Goal: Task Accomplishment & Management: Use online tool/utility

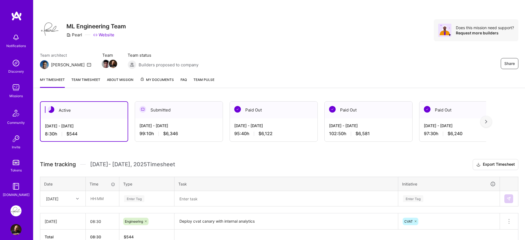
scroll to position [15, 0]
click at [169, 158] on div "Active Sep 1 - Sep 15, 2025 8:30 h $544 Submitted Aug 16 - Aug 31, 2025 99:10 h…" at bounding box center [279, 183] width 492 height 177
click at [166, 160] on h3 "Time tracking Sep 1 - Sep 15 , 2025 Timesheet Export Timesheet" at bounding box center [279, 164] width 478 height 11
click at [135, 157] on div "Active Sep 1 - Sep 15, 2025 8:30 h $544 Submitted Aug 16 - Aug 31, 2025 99:10 h…" at bounding box center [279, 183] width 492 height 177
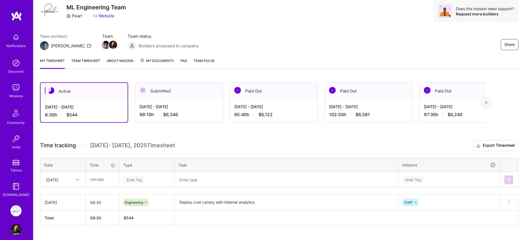
scroll to position [31, 0]
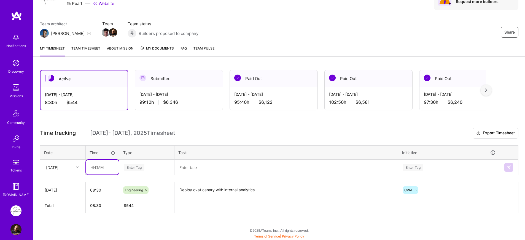
click at [107, 169] on input "text" at bounding box center [102, 167] width 33 height 15
type input "11:50"
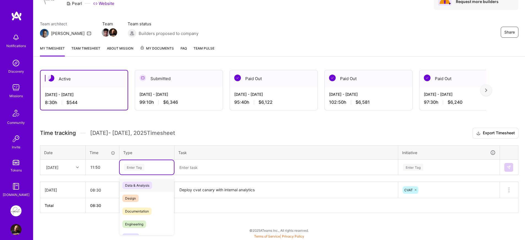
click at [162, 171] on div "Enter Tag" at bounding box center [147, 167] width 54 height 14
click at [138, 221] on span "Engineering" at bounding box center [134, 224] width 24 height 7
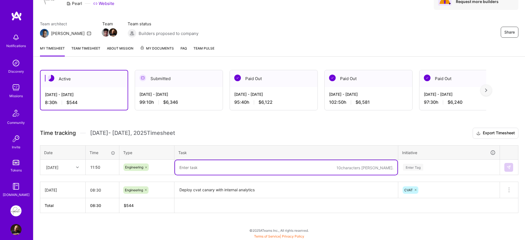
click at [206, 167] on textarea at bounding box center [286, 167] width 222 height 15
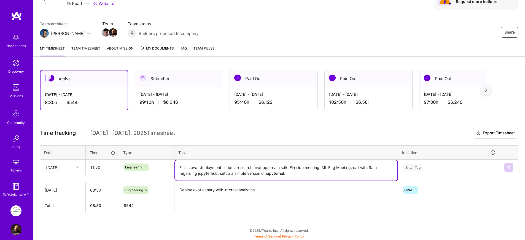
type textarea "Finish cvat deployment scripts, research cvat upstream sdk, Fireside meeting, M…"
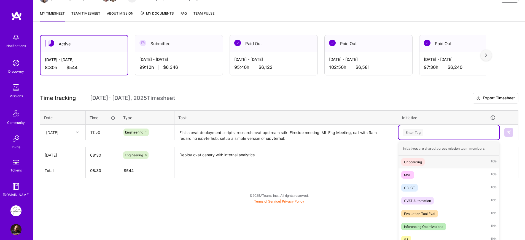
click at [450, 140] on div "option Onboarding focused, 1 of 21. 21 results available. Use Up and Down to ch…" at bounding box center [448, 132] width 101 height 14
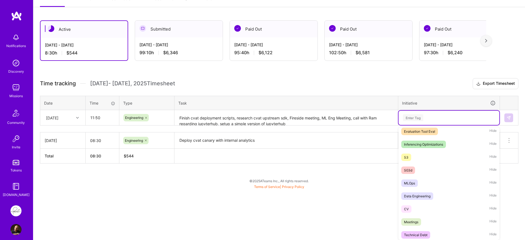
scroll to position [93, 0]
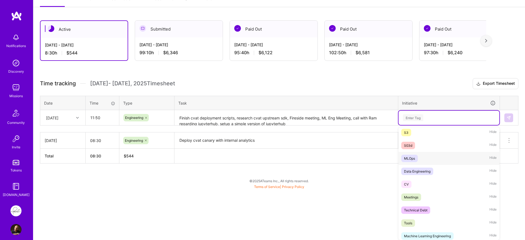
click at [410, 161] on div "MLOps" at bounding box center [409, 159] width 11 height 6
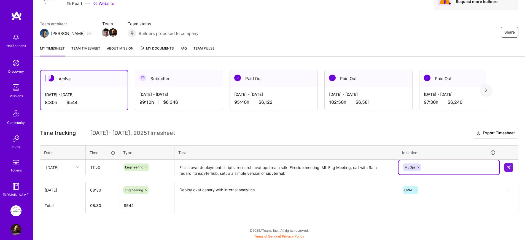
click at [429, 166] on div "option MLOps, selected. Select is focused ,type to refine list, press Down to o…" at bounding box center [448, 167] width 101 height 14
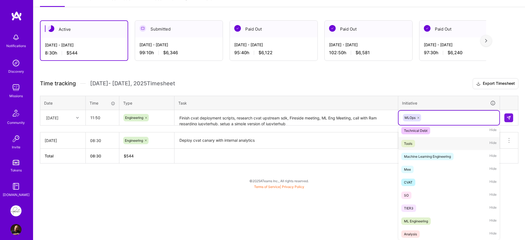
scroll to position [160, 0]
click at [410, 183] on div "CVAT" at bounding box center [408, 182] width 9 height 6
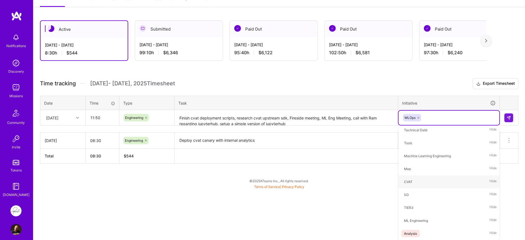
scroll to position [31, 0]
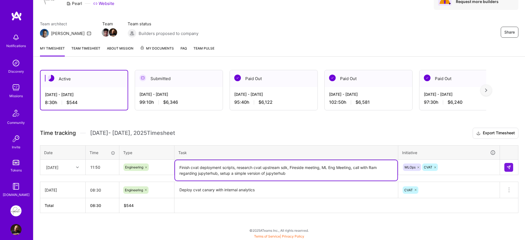
click at [300, 174] on textarea "Finish cvat deployment scripts, research cvat upstream sdk, Fireside meeting, M…" at bounding box center [286, 170] width 222 height 20
click at [319, 129] on h3 "Time tracking Sep 1 - Sep 15 , 2025 Timesheet Export Timesheet" at bounding box center [279, 133] width 478 height 11
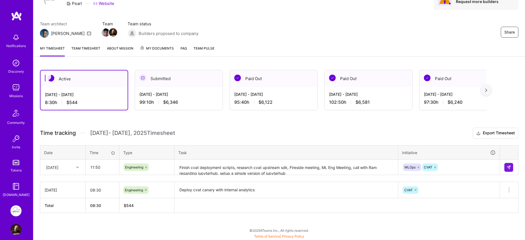
click at [75, 169] on div at bounding box center [78, 167] width 9 height 7
click at [59, 183] on div "Tue, Sep 2" at bounding box center [63, 183] width 45 height 10
click at [291, 131] on h3 "Time tracking Sep 1 - Sep 15 , 2025 Timesheet Export Timesheet" at bounding box center [279, 133] width 478 height 11
click at [289, 132] on h3 "Time tracking Sep 1 - Sep 15 , 2025 Timesheet Export Timesheet" at bounding box center [279, 133] width 478 height 11
click at [508, 166] on img at bounding box center [509, 167] width 4 height 4
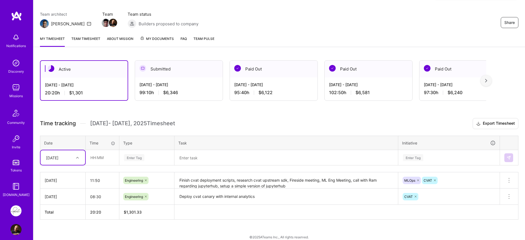
scroll to position [48, 0]
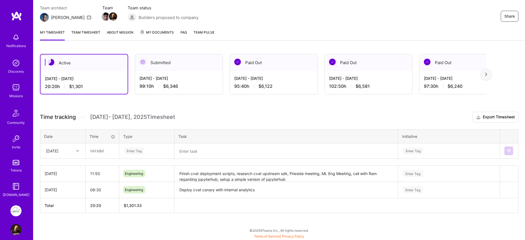
scroll to position [48, 0]
click at [269, 109] on div "Active Sep 1 - Sep 15, 2025 20:20 h $1,301 Submitted Aug 16 - Aug 31, 2025 99:1…" at bounding box center [279, 143] width 492 height 193
click at [270, 109] on div "Active Sep 1 - Sep 15, 2025 20:20 h $1,301 Submitted Aug 16 - Aug 31, 2025 99:1…" at bounding box center [279, 143] width 492 height 193
click at [258, 114] on h3 "Time tracking Sep 1 - Sep 15 , 2025 Timesheet Export Timesheet" at bounding box center [279, 117] width 478 height 11
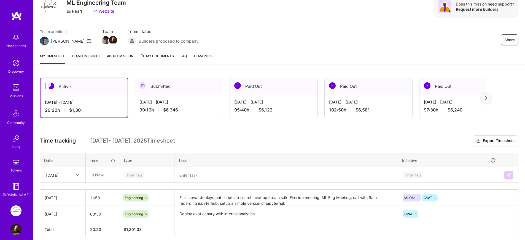
scroll to position [0, 0]
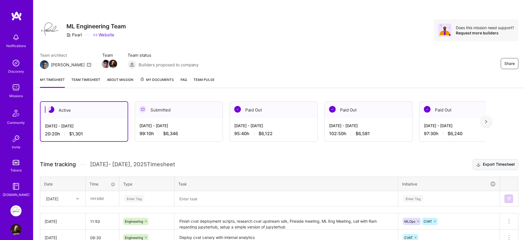
click at [493, 165] on button "Export Timesheet" at bounding box center [496, 164] width 46 height 11
click at [257, 163] on h3 "Time tracking Sep 1 - Sep 15 , 2025 Timesheet Export Timesheet" at bounding box center [279, 164] width 478 height 11
